Goal: Information Seeking & Learning: Understand process/instructions

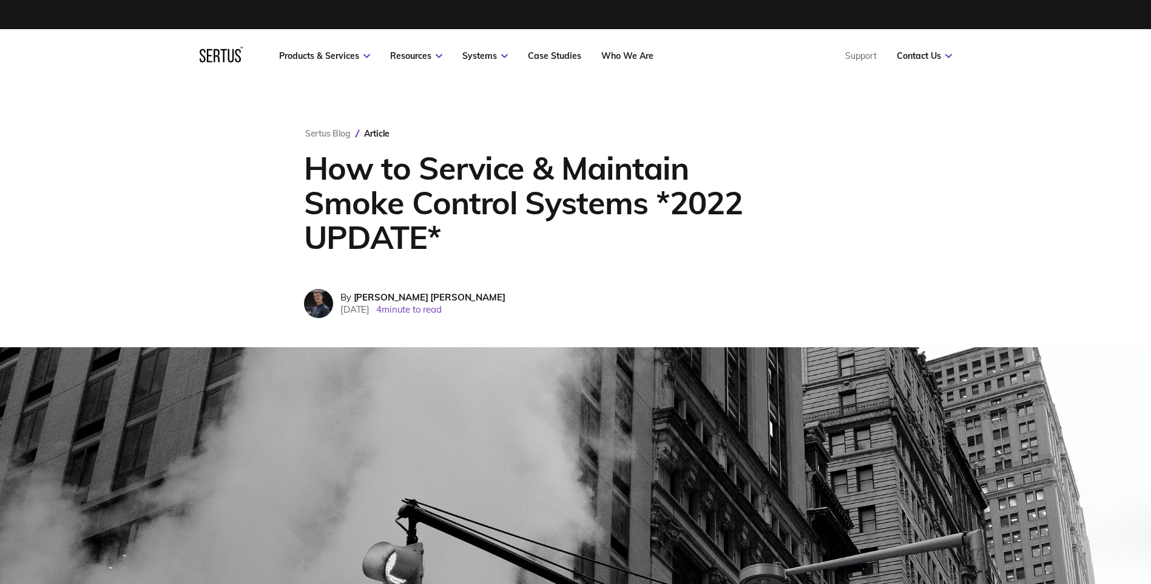
drag, startPoint x: 1116, startPoint y: 1, endPoint x: 880, endPoint y: 213, distance: 317.4
drag, startPoint x: 187, startPoint y: 47, endPoint x: 297, endPoint y: 130, distance: 137.3
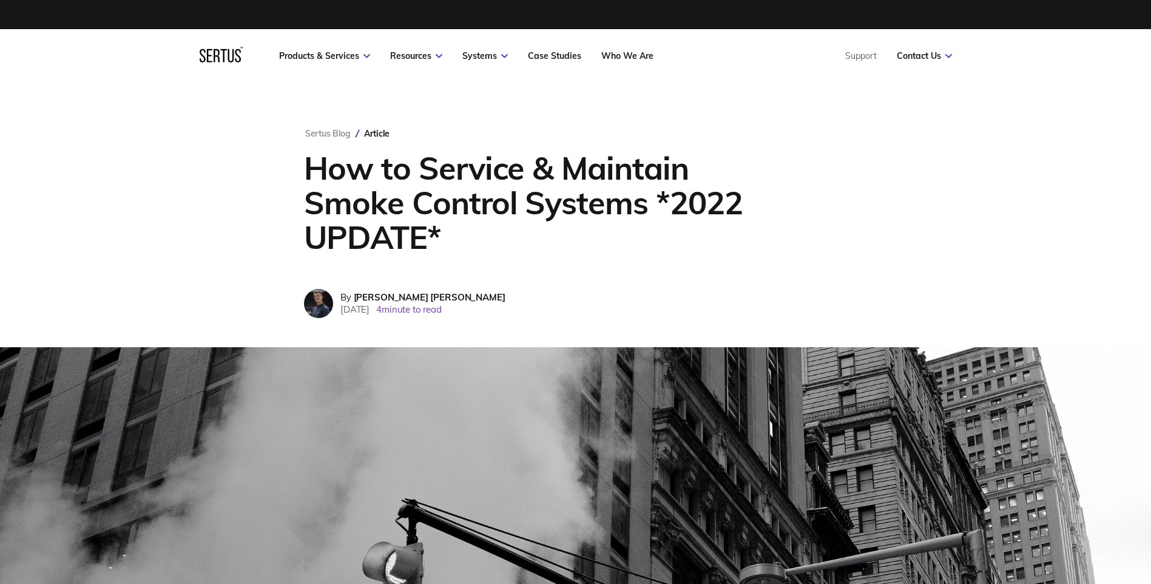
drag, startPoint x: 192, startPoint y: 50, endPoint x: 394, endPoint y: 313, distance: 331.0
drag, startPoint x: 295, startPoint y: 162, endPoint x: 308, endPoint y: 166, distance: 12.7
click at [308, 166] on div "Sertus Blog Article How to Service & Maintain Smoke Control Systems *2022 UPDAT…" at bounding box center [575, 215] width 591 height 264
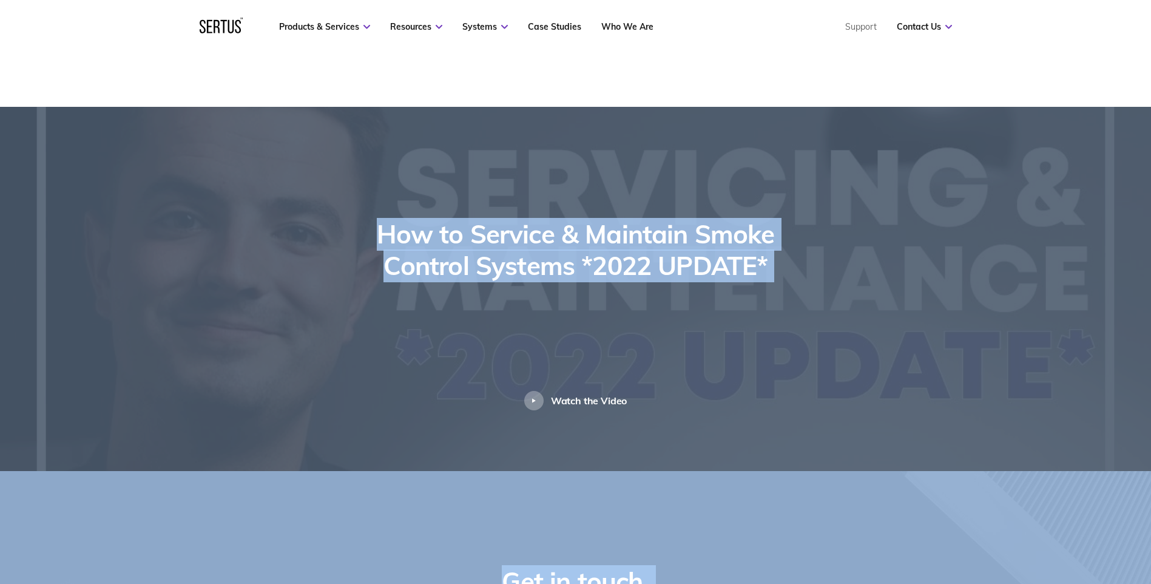
scroll to position [2230, 0]
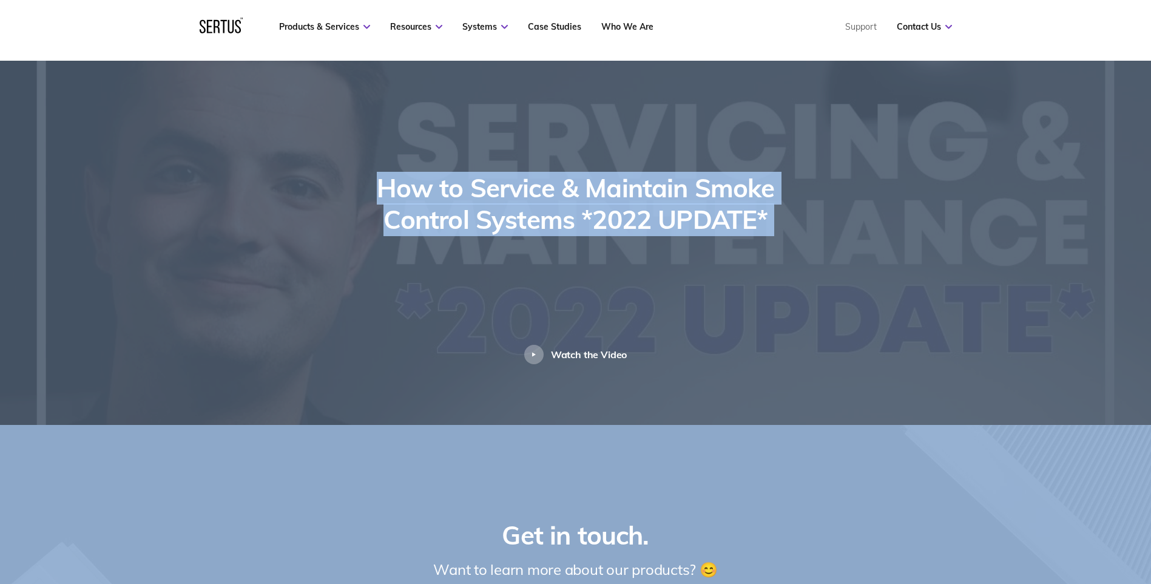
drag, startPoint x: 305, startPoint y: 164, endPoint x: 779, endPoint y: 493, distance: 576.3
click at [599, 360] on div "Watch the Video" at bounding box center [589, 354] width 76 height 12
click at [554, 360] on div "Watch the Video" at bounding box center [589, 354] width 76 height 12
click at [574, 360] on div "Watch the Video" at bounding box center [589, 354] width 76 height 12
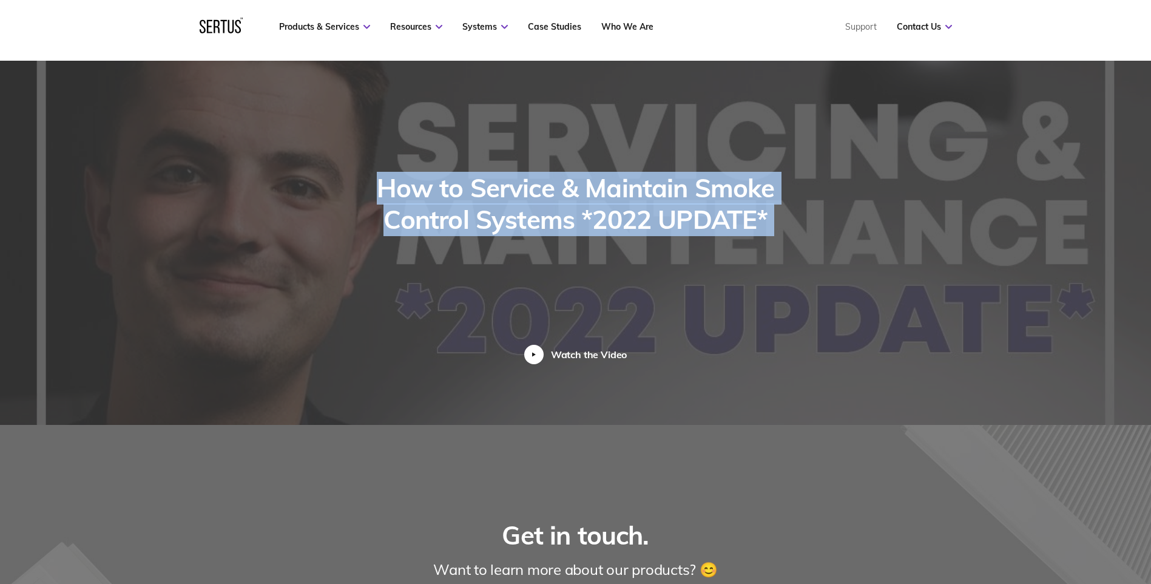
click at [557, 360] on div "Watch the Video" at bounding box center [589, 354] width 76 height 12
click at [544, 356] on div "Watch the Video" at bounding box center [575, 354] width 103 height 19
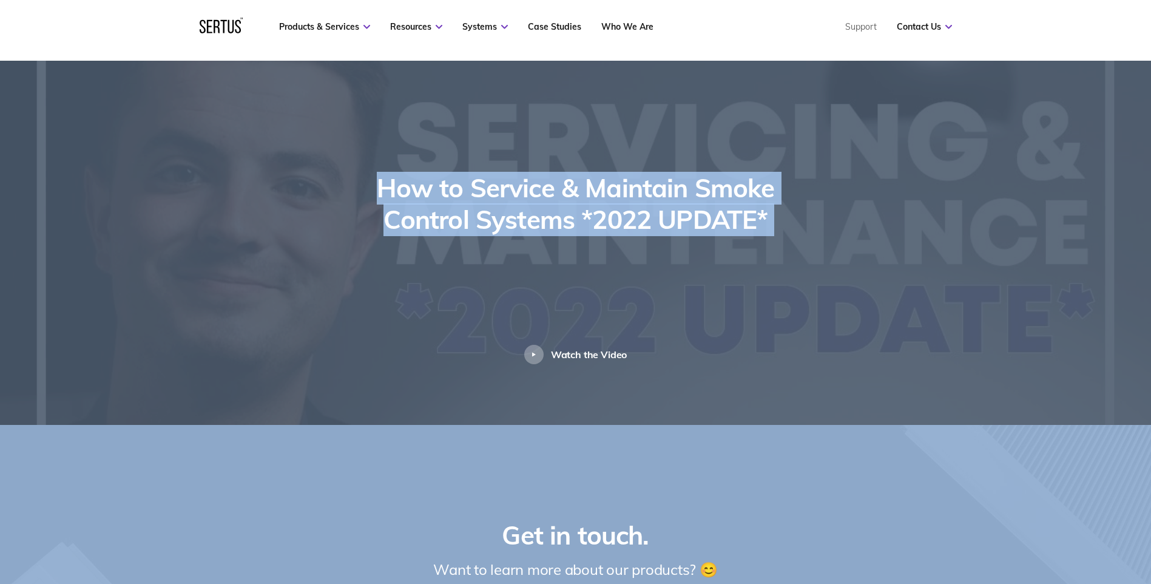
click at [354, 288] on div "How to Service & Maintain Smoke Control Systems *2022 UPDATE* Watch the Video" at bounding box center [575, 268] width 711 height 192
